Goal: Task Accomplishment & Management: Manage account settings

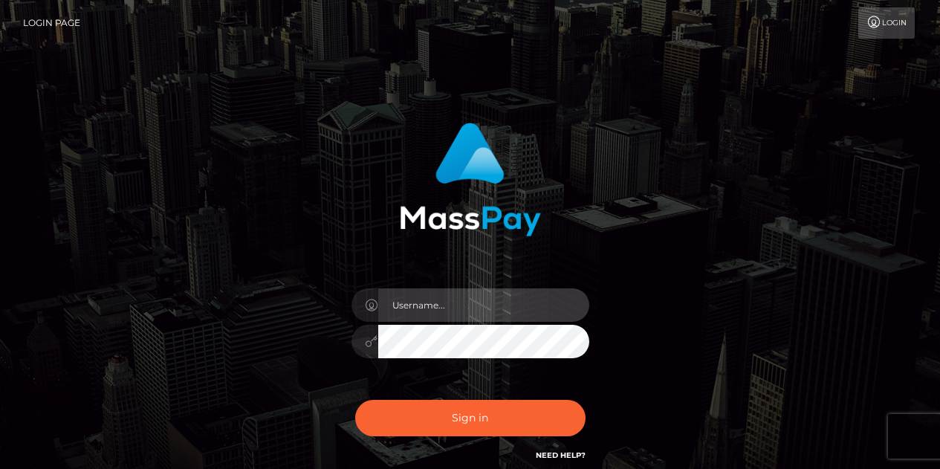
click at [407, 312] on input "text" at bounding box center [483, 304] width 211 height 33
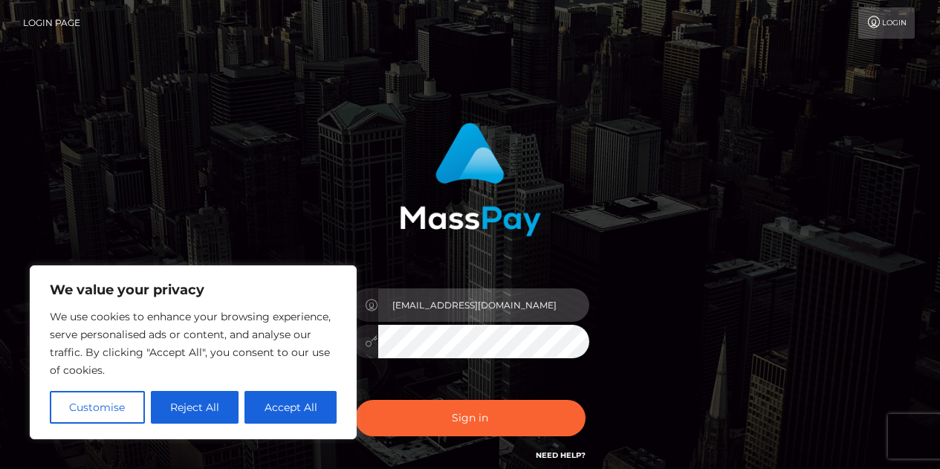
type input "salemfraye@gmail.com"
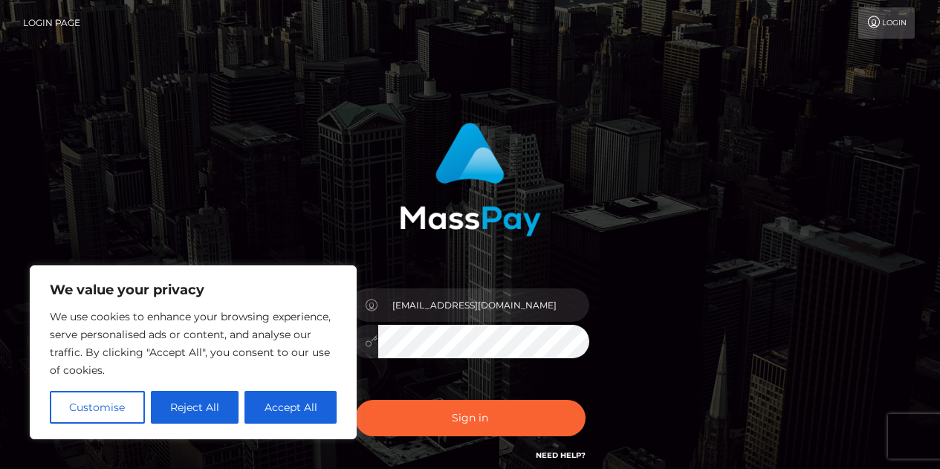
click at [355, 400] on button "Sign in" at bounding box center [470, 418] width 230 height 36
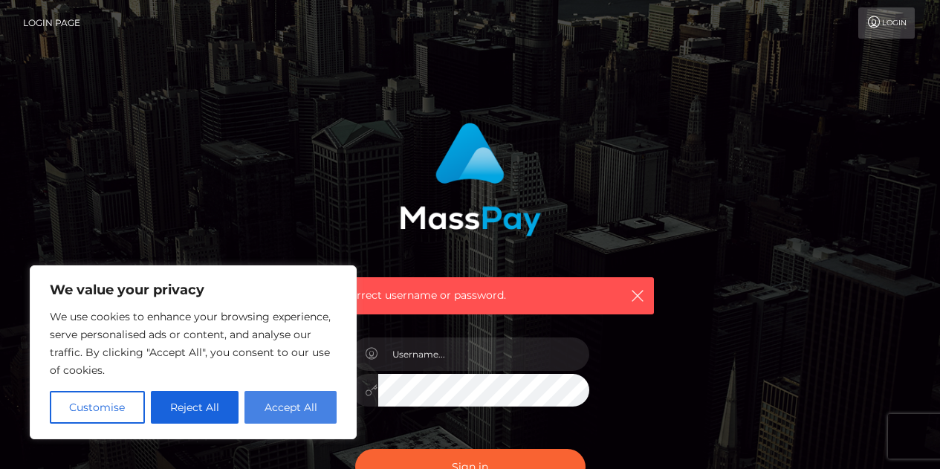
click at [305, 413] on button "Accept All" at bounding box center [291, 407] width 92 height 33
checkbox input "true"
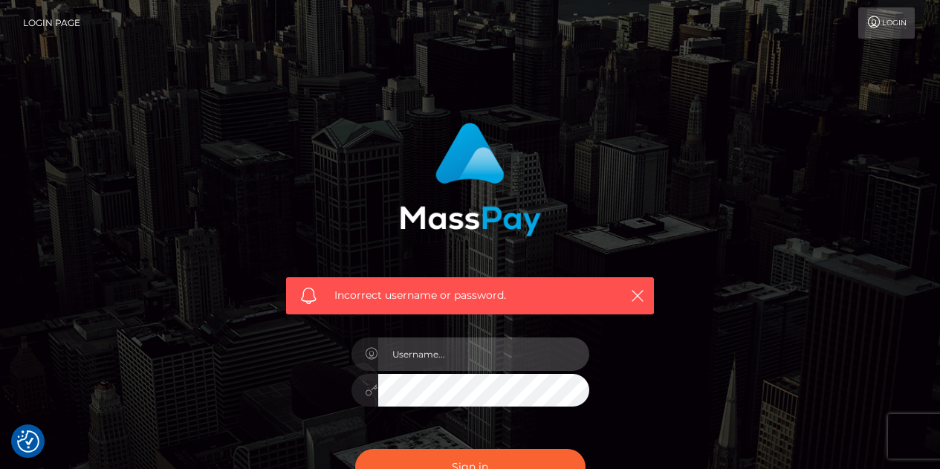
click at [448, 358] on input "text" at bounding box center [483, 354] width 211 height 33
type input "salemfraye@gmail.com"
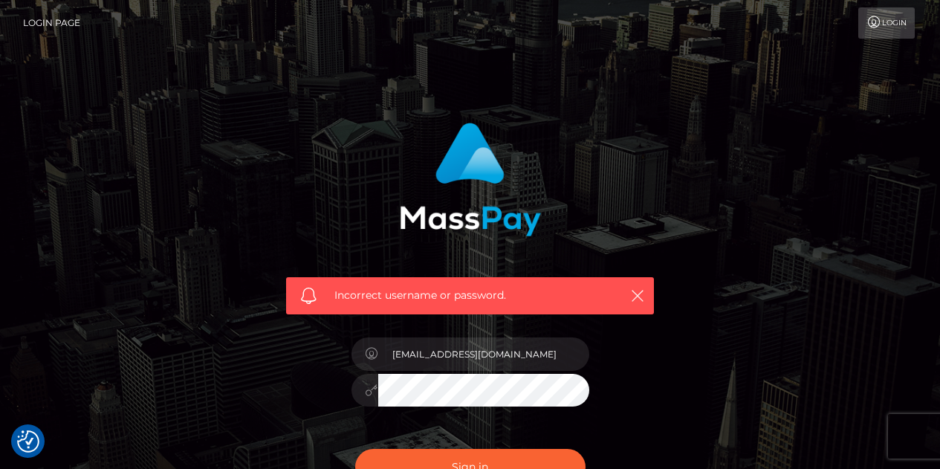
click at [355, 449] on button "Sign in" at bounding box center [470, 467] width 230 height 36
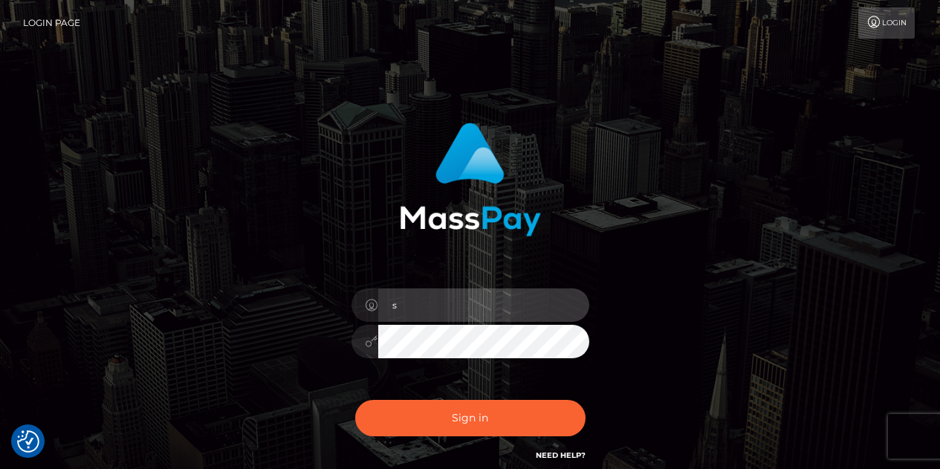
click at [446, 312] on input "s" at bounding box center [483, 304] width 211 height 33
type input "[EMAIL_ADDRESS][DOMAIN_NAME]"
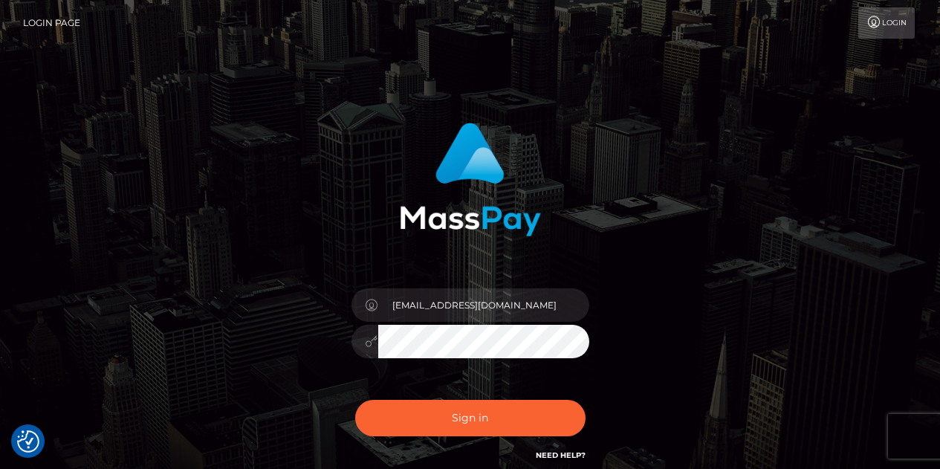
click at [355, 400] on button "Sign in" at bounding box center [470, 418] width 230 height 36
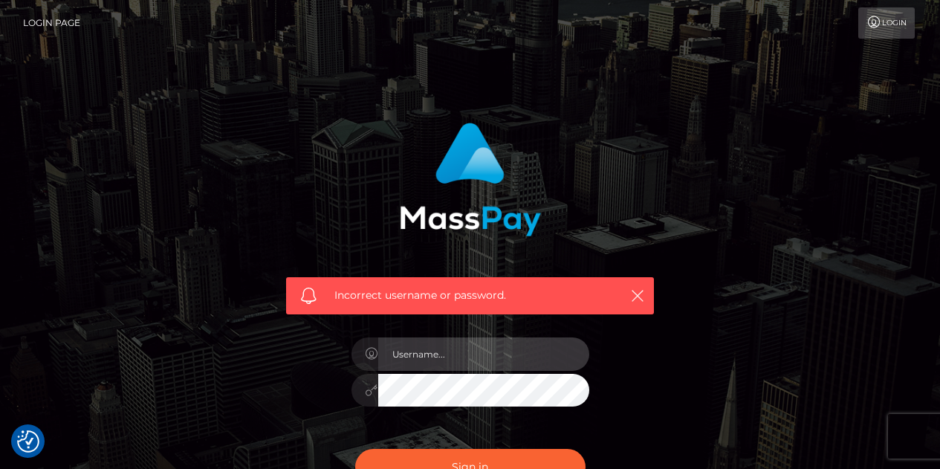
drag, startPoint x: 0, startPoint y: 0, endPoint x: 425, endPoint y: 354, distance: 553.2
click at [425, 354] on input "text" at bounding box center [483, 354] width 211 height 33
type input "salemfraye@gmail.com"
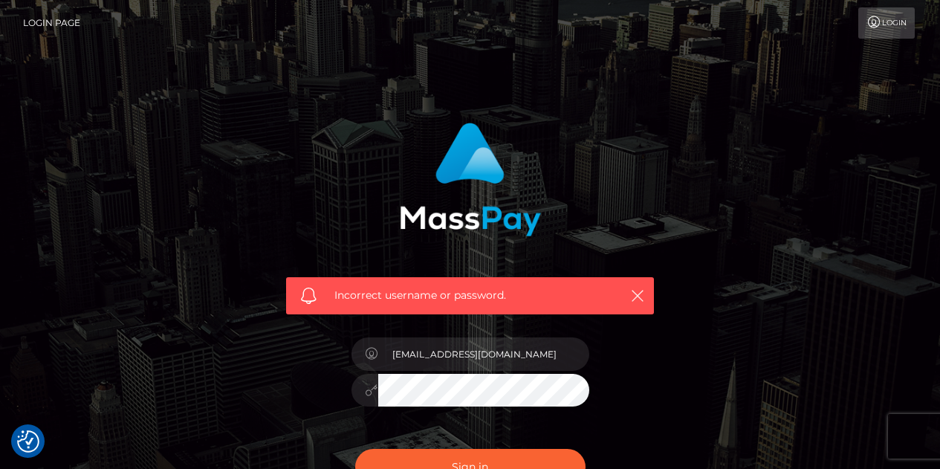
click at [355, 449] on button "Sign in" at bounding box center [470, 467] width 230 height 36
